Goal: Information Seeking & Learning: Learn about a topic

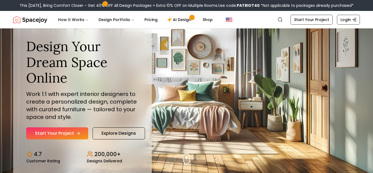
click at [77, 135] on icon "Hero section" at bounding box center [78, 133] width 4 height 4
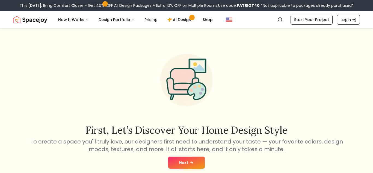
click at [187, 164] on button "Next" at bounding box center [186, 163] width 37 height 12
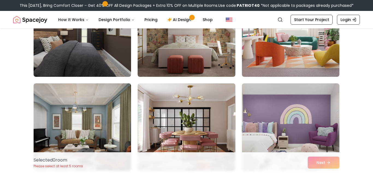
scroll to position [747, 0]
